Goal: Task Accomplishment & Management: Manage account settings

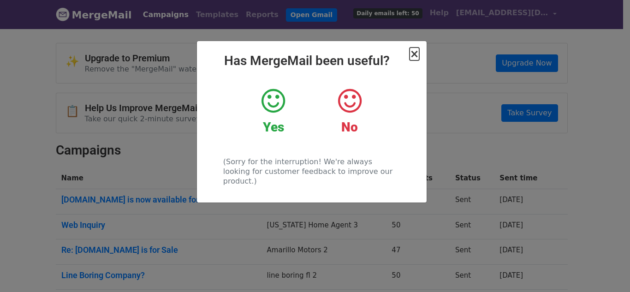
click at [415, 54] on span "×" at bounding box center [414, 54] width 9 height 13
